Goal: Register for event/course

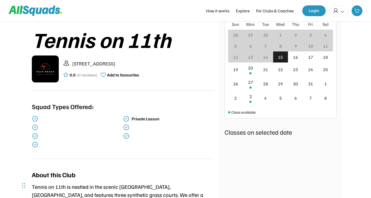
scroll to position [106, 0]
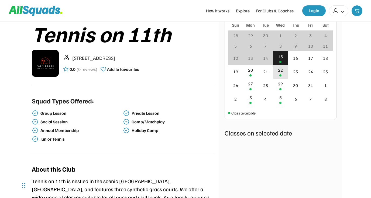
click at [276, 72] on div "22" at bounding box center [280, 72] width 15 height 14
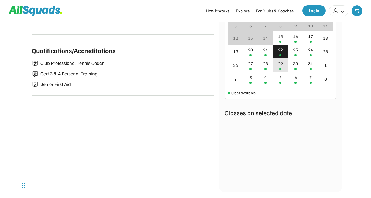
scroll to position [302, 0]
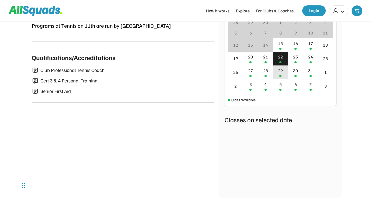
click at [283, 74] on div "29" at bounding box center [280, 72] width 15 height 14
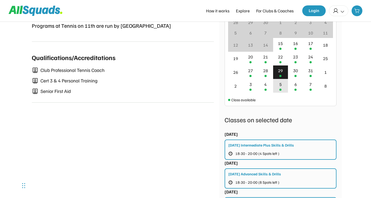
scroll to position [379, 0]
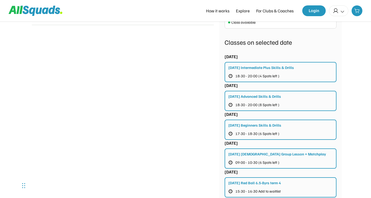
click at [261, 70] on div "Wednesday Intermediate Plus Skills & Drills 18:30 - 20:00 (4 Spots left )" at bounding box center [280, 72] width 112 height 20
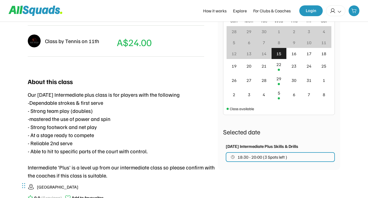
scroll to position [154, 0]
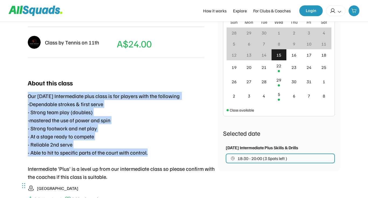
drag, startPoint x: 25, startPoint y: 96, endPoint x: 165, endPoint y: 155, distance: 151.5
click at [165, 155] on div "Tennis on 11th Tennis 0.0 (0 reviews) Add to favourites TENNIS Intermediate [DA…" at bounding box center [184, 44] width 345 height 364
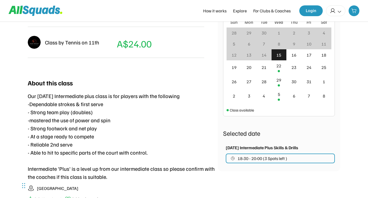
click at [165, 155] on div "Our [DATE] Intermediate plus class is for players with the following -Dependabl…" at bounding box center [123, 136] width 190 height 89
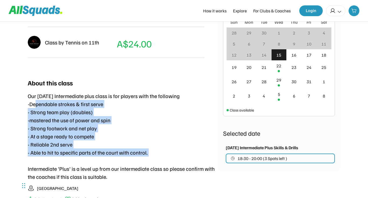
drag, startPoint x: 183, startPoint y: 158, endPoint x: 16, endPoint y: 103, distance: 176.1
click at [20, 100] on div "Tennis on 11th Tennis 0.0 (0 reviews) Add to favourites TENNIS Intermediate [DA…" at bounding box center [184, 44] width 345 height 364
click at [15, 103] on div "Tennis on 11th Tennis 0.0 (0 reviews) Add to favourites TENNIS Intermediate [DA…" at bounding box center [184, 44] width 345 height 364
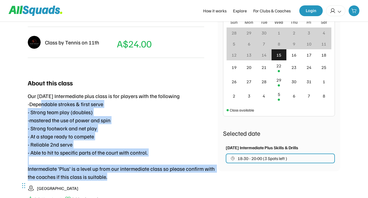
drag, startPoint x: 86, startPoint y: 142, endPoint x: 169, endPoint y: 192, distance: 96.6
click at [169, 192] on div "About this class Our [DATE] Intermediate plus class is for players with the fol…" at bounding box center [123, 141] width 190 height 138
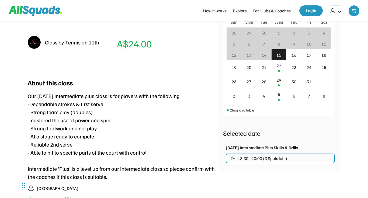
click at [120, 117] on div "Our [DATE] Intermediate plus class is for players with the following -Dependabl…" at bounding box center [123, 136] width 190 height 89
